Goal: Task Accomplishment & Management: Manage account settings

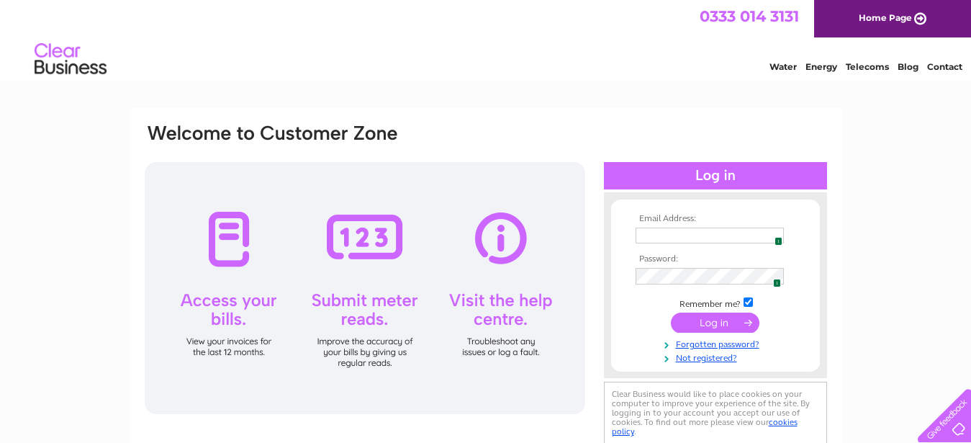
type input "[EMAIL_ADDRESS][PERSON_NAME][DOMAIN_NAME]"
click at [733, 320] on input "submit" at bounding box center [715, 322] width 89 height 20
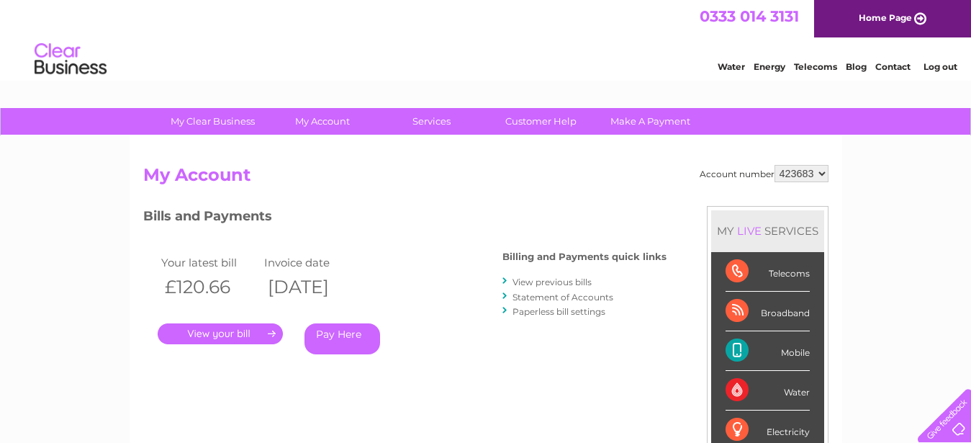
click at [220, 334] on link "." at bounding box center [220, 333] width 125 height 21
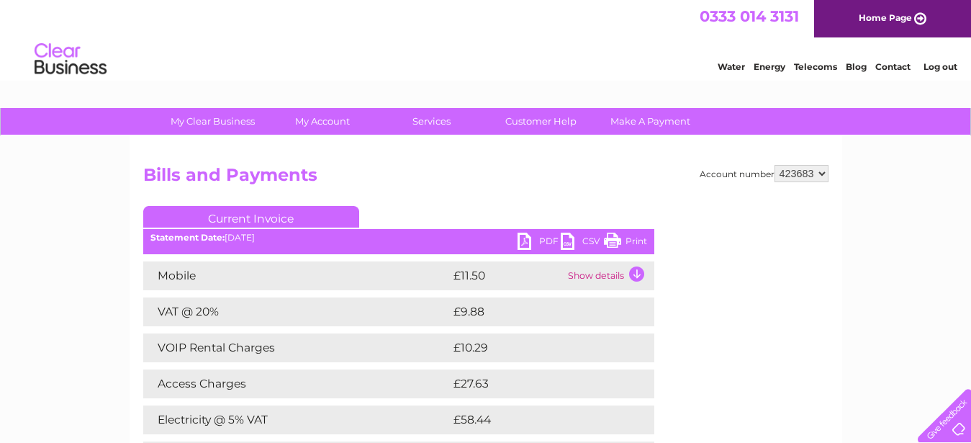
click at [529, 244] on link "PDF" at bounding box center [539, 243] width 43 height 21
